Goal: Find specific page/section: Find specific page/section

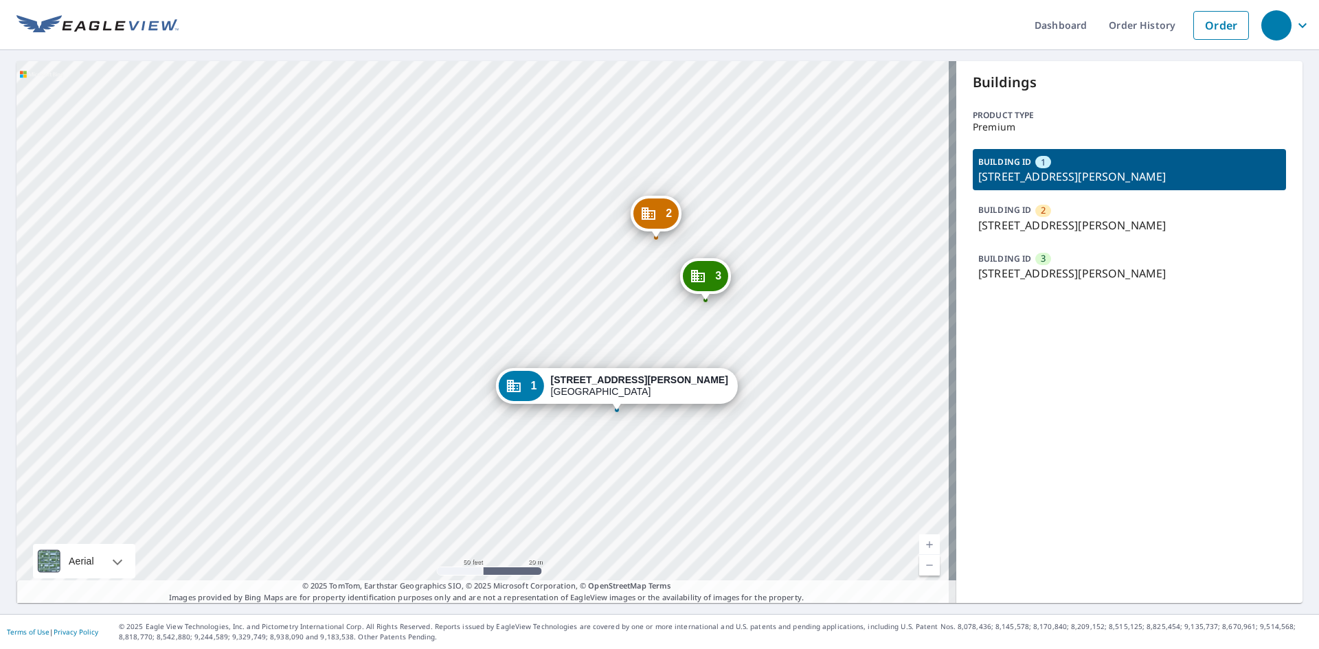
drag, startPoint x: 998, startPoint y: 177, endPoint x: 1169, endPoint y: 177, distance: 171.0
click at [1169, 177] on p "[STREET_ADDRESS][PERSON_NAME]" at bounding box center [1129, 176] width 302 height 16
copy p "[PERSON_NAME][GEOGRAPHIC_DATA]"
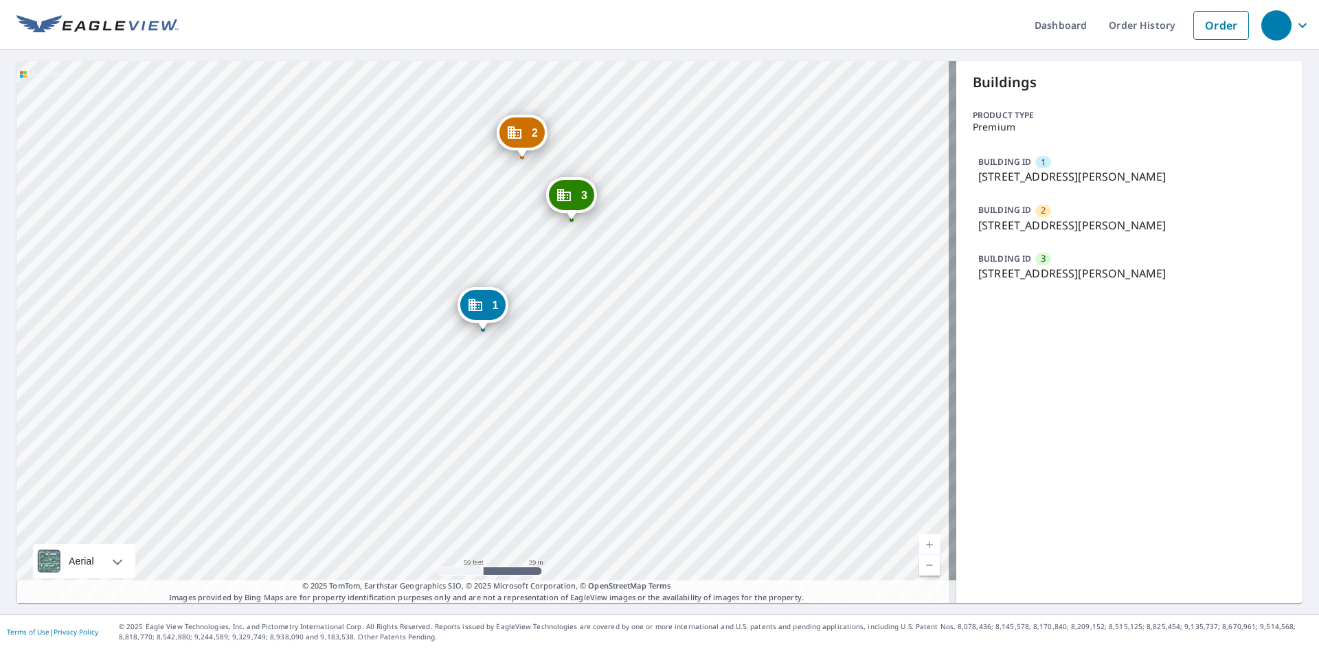
drag, startPoint x: 999, startPoint y: 224, endPoint x: 1189, endPoint y: 223, distance: 190.2
click at [1189, 223] on p "[STREET_ADDRESS][PERSON_NAME]" at bounding box center [1129, 225] width 302 height 16
copy p "[PERSON_NAME][GEOGRAPHIC_DATA]"
